Goal: Transaction & Acquisition: Subscribe to service/newsletter

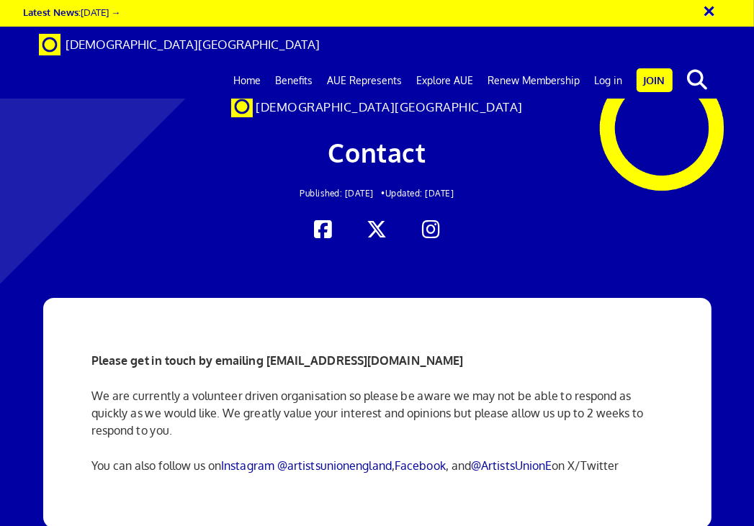
scroll to position [0, 225]
click at [179, 239] on div at bounding box center [377, 134] width 754 height 241
drag, startPoint x: 396, startPoint y: 1, endPoint x: 62, endPoint y: 259, distance: 421.6
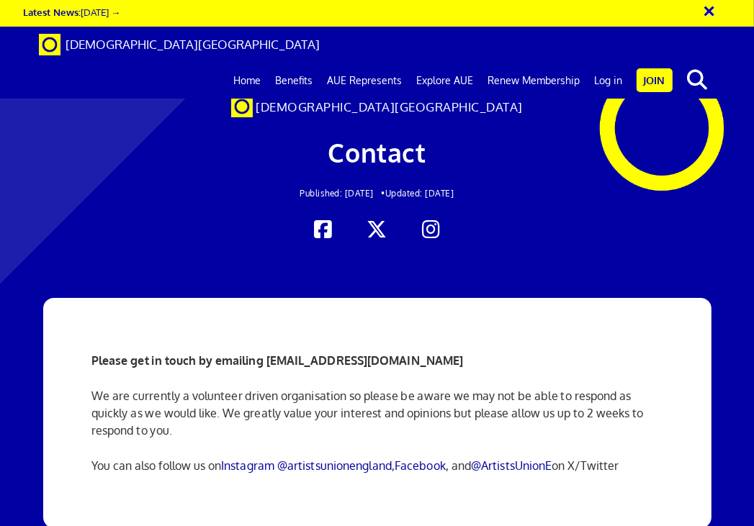
scroll to position [0, 0]
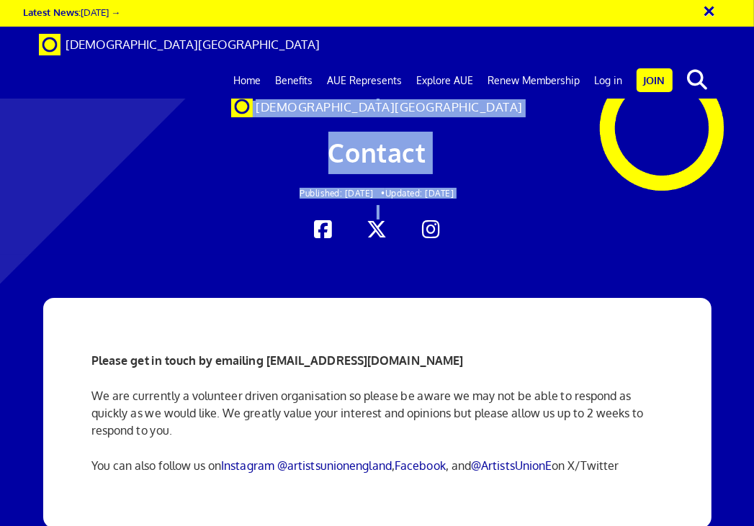
drag, startPoint x: 103, startPoint y: 227, endPoint x: 178, endPoint y: 225, distance: 74.9
click at [178, 225] on div "Artists' Union England Contact Published: Feb 24, 2014 • Updated: Jul 22, 2024" at bounding box center [377, 134] width 754 height 241
click at [184, 202] on div "Contact Published: Feb 24, 2014 • Updated: Jul 22, 2024" at bounding box center [377, 168] width 466 height 102
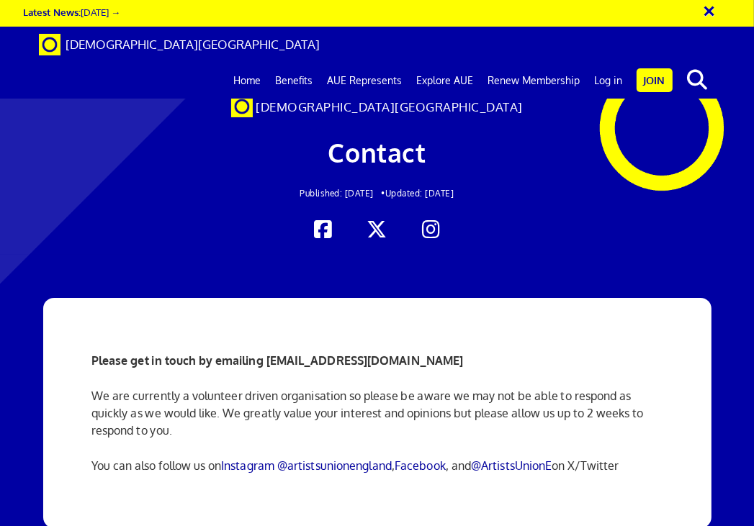
drag, startPoint x: 114, startPoint y: 248, endPoint x: 236, endPoint y: 248, distance: 122.4
click at [236, 248] on div at bounding box center [377, 134] width 754 height 241
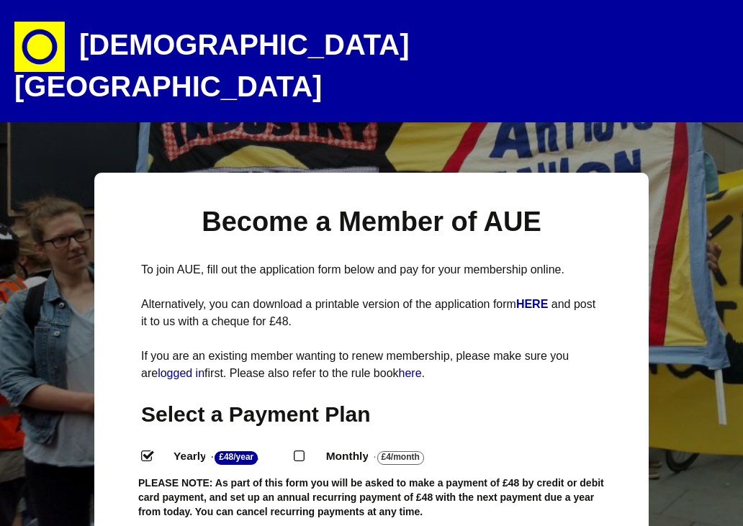
select select
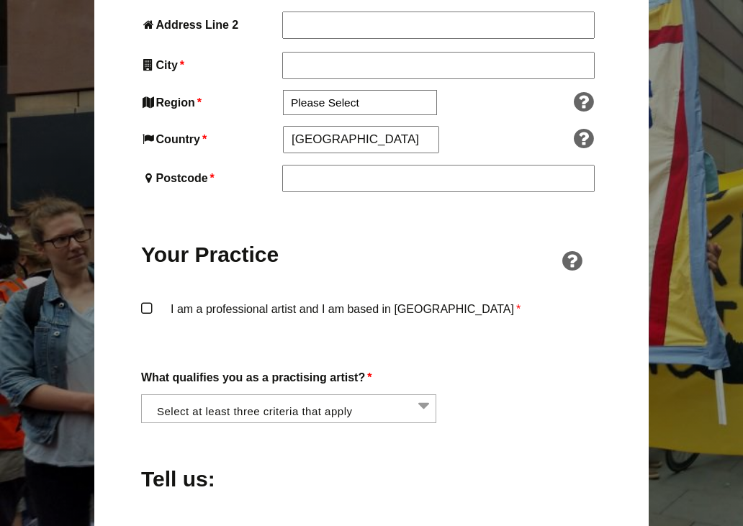
scroll to position [914, 0]
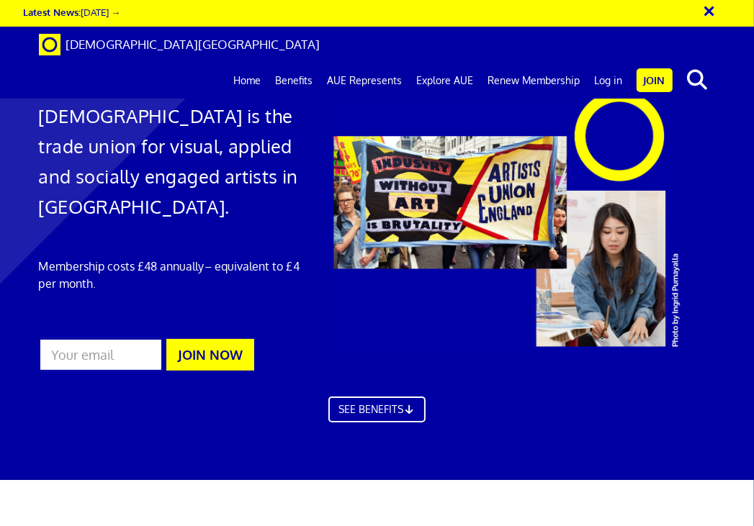
scroll to position [3834, 0]
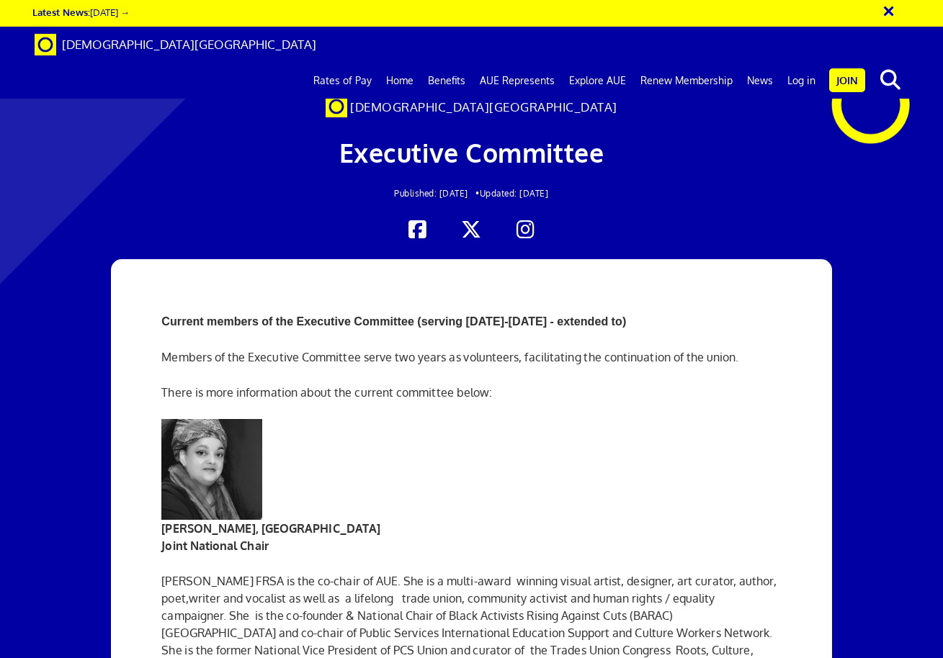
scroll to position [5256, 0]
